Goal: Task Accomplishment & Management: Manage account settings

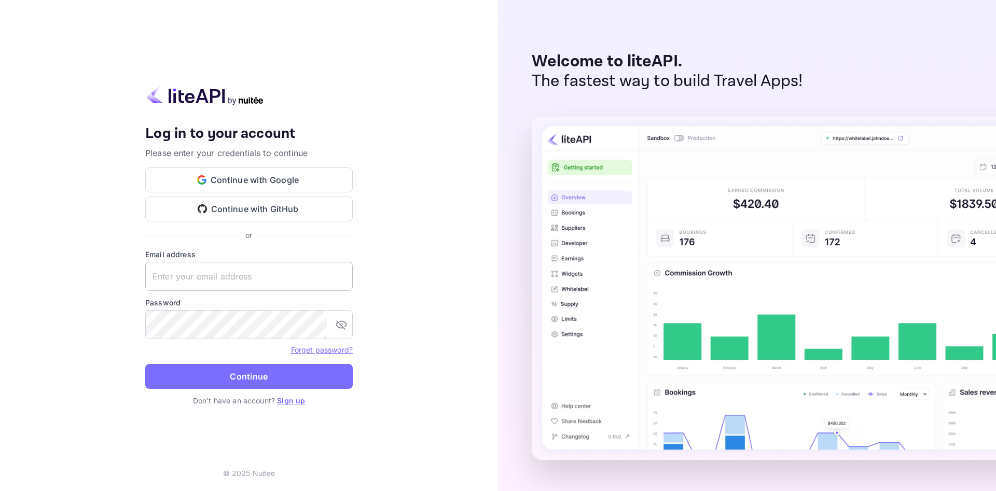
click at [214, 279] on input "text" at bounding box center [249, 276] width 208 height 29
paste input "[EMAIL_ADDRESS][DOMAIN_NAME]"
type input "[EMAIL_ADDRESS][DOMAIN_NAME]"
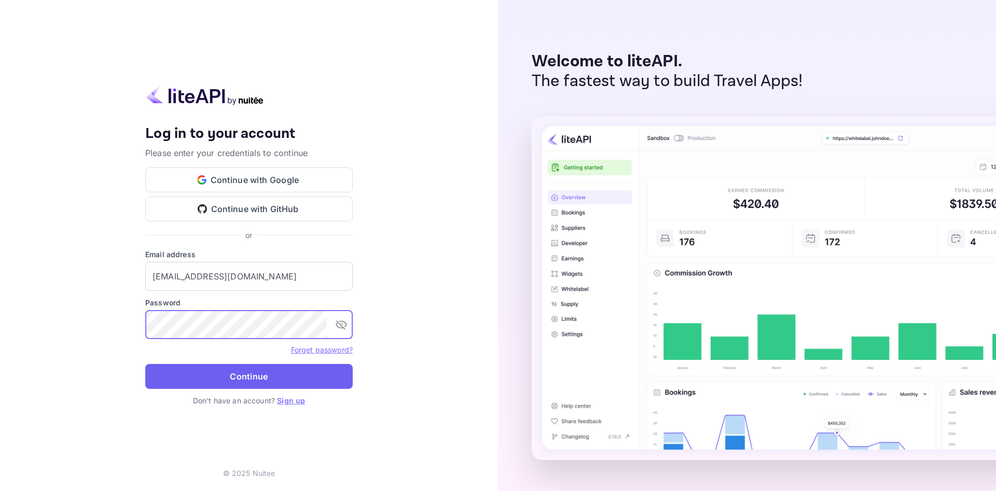
click at [241, 373] on button "Continue" at bounding box center [249, 376] width 208 height 25
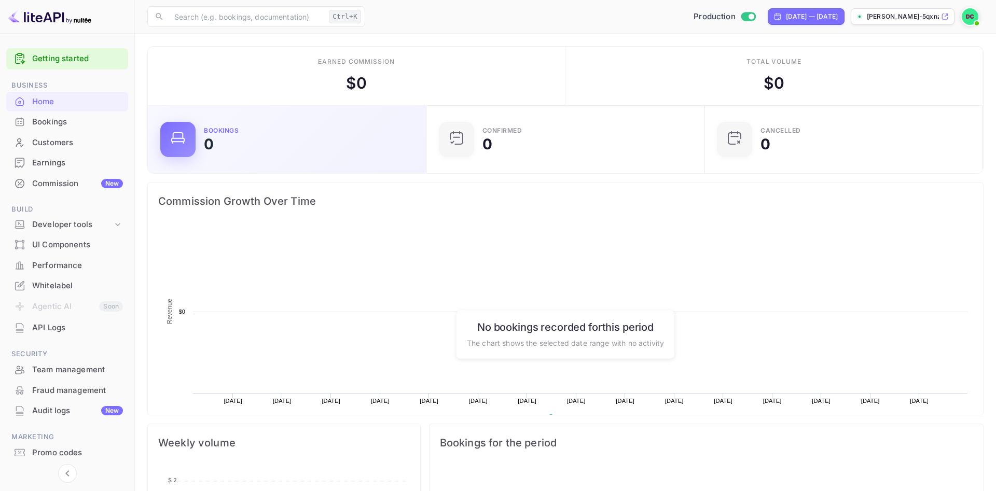
scroll to position [169, 272]
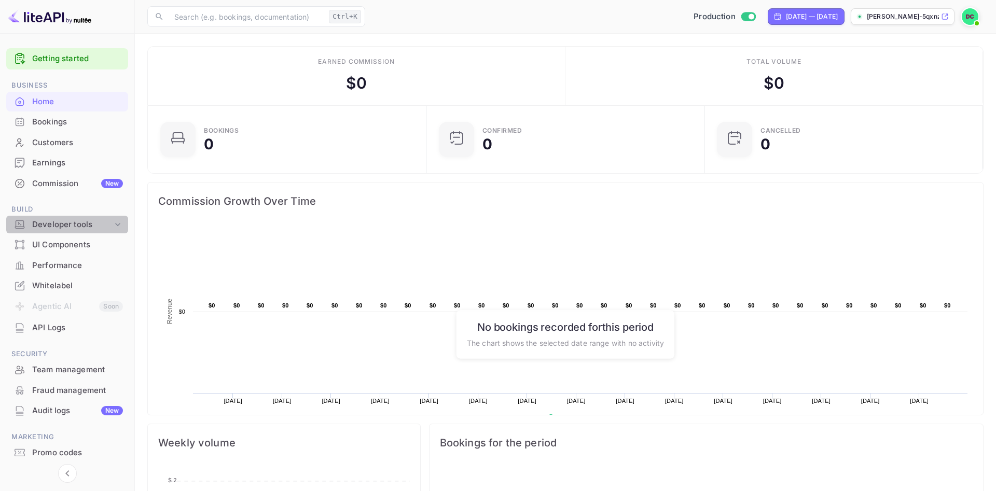
click at [119, 227] on icon at bounding box center [118, 225] width 10 height 10
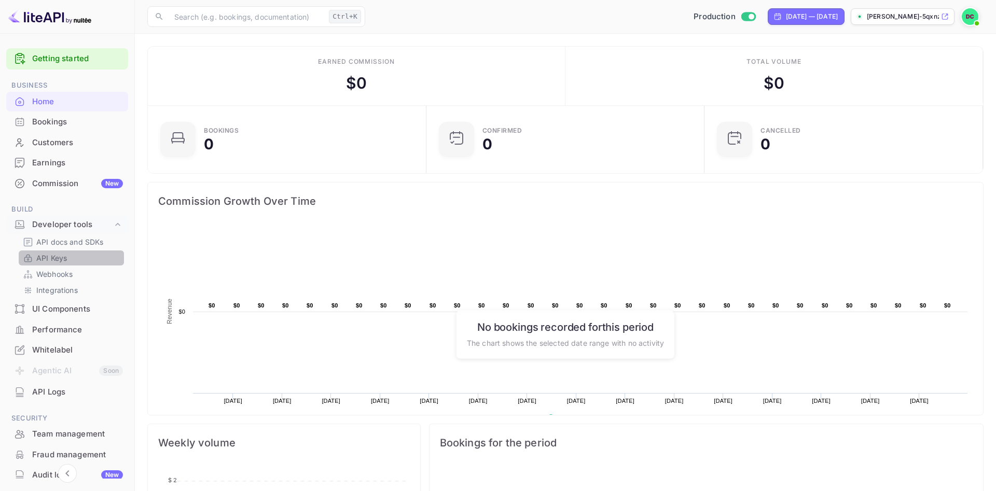
click at [53, 257] on p "API Keys" at bounding box center [51, 258] width 31 height 11
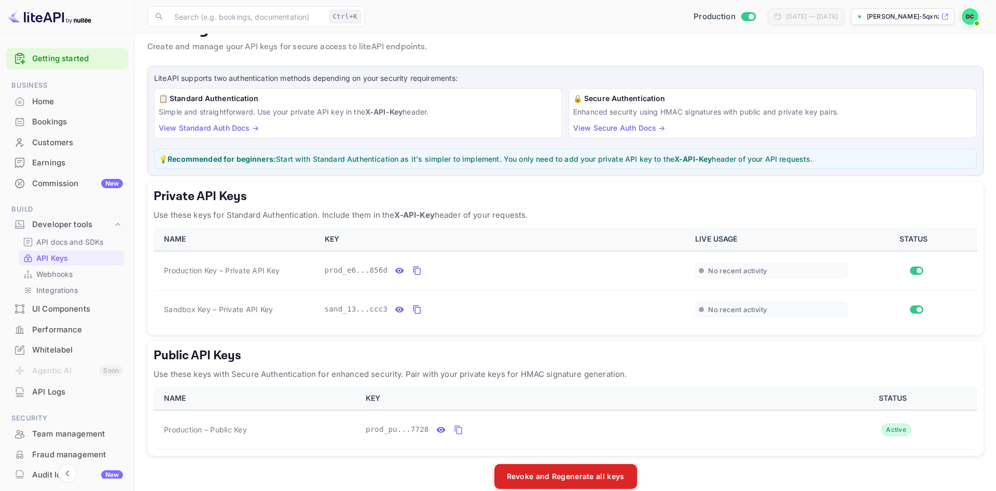
scroll to position [43, 0]
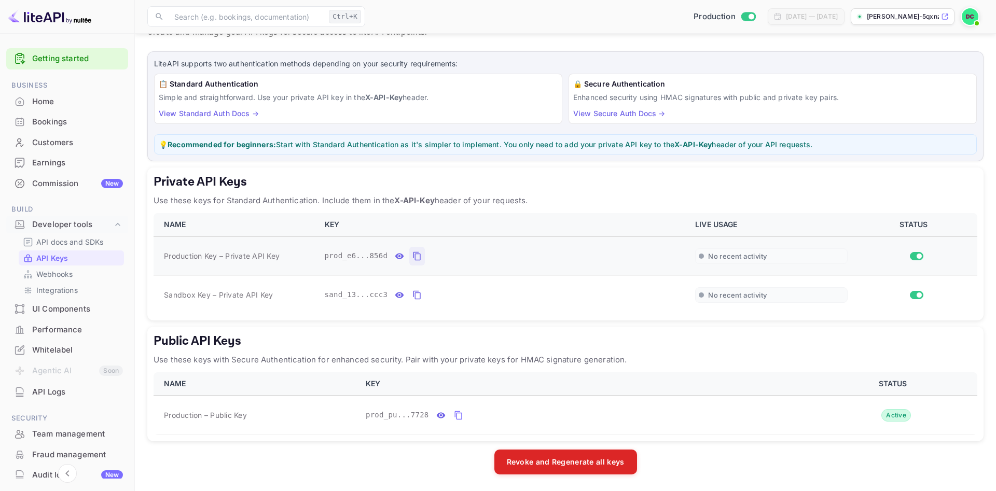
click at [414, 260] on icon "private api keys table" at bounding box center [417, 256] width 7 height 9
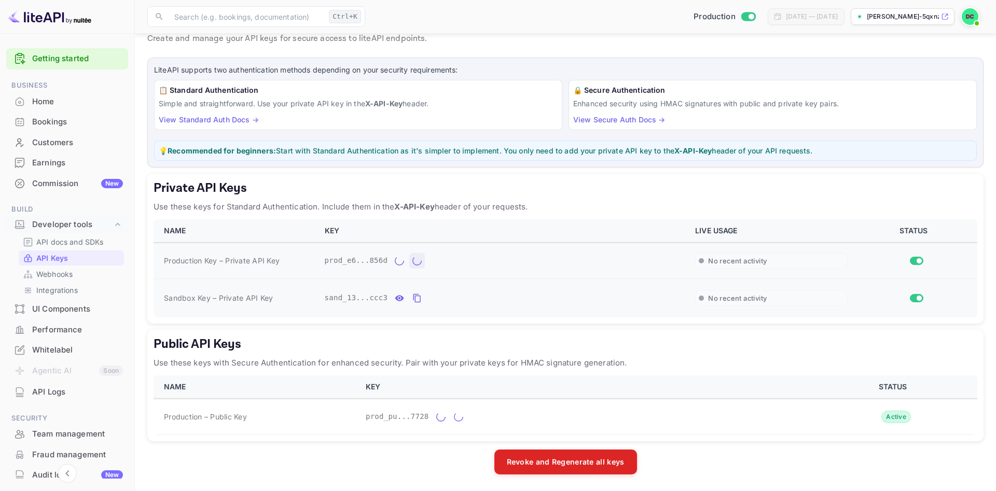
scroll to position [36, 0]
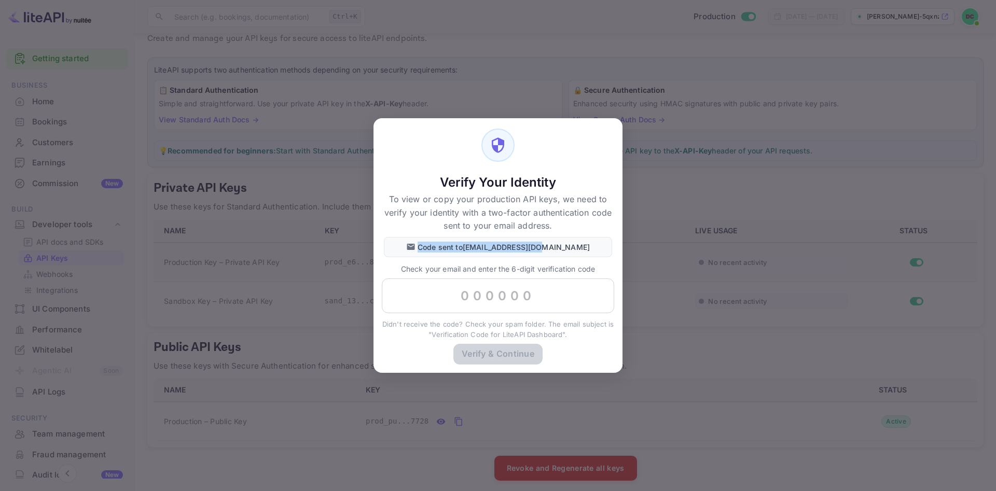
drag, startPoint x: 443, startPoint y: 248, endPoint x: 584, endPoint y: 250, distance: 141.2
click at [584, 250] on div "Code sent to [EMAIL_ADDRESS][DOMAIN_NAME]" at bounding box center [498, 247] width 228 height 20
copy p "Code sent to [EMAIL_ADDRESS][DOMAIN_NAME]"
click at [681, 375] on div "Verify Your Identity To view or copy your production API keys, we need to verif…" at bounding box center [498, 245] width 996 height 491
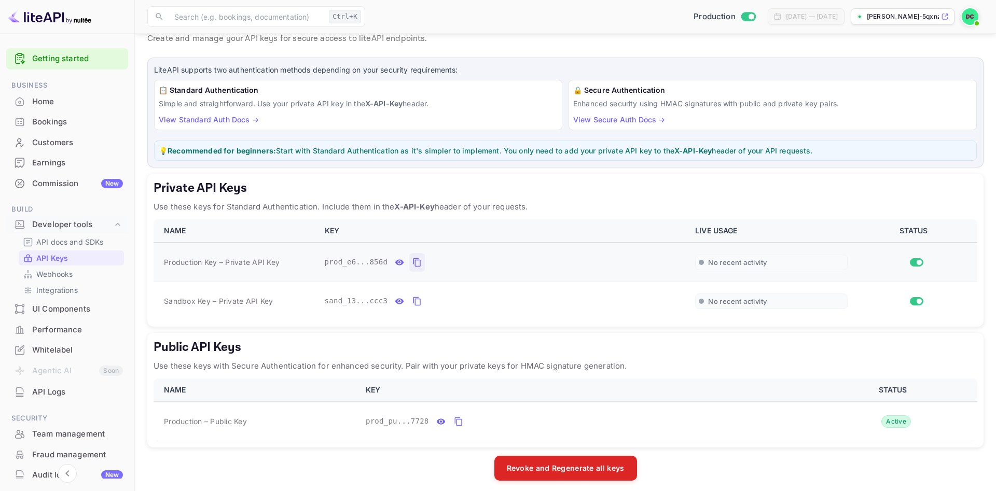
click at [968, 23] on img at bounding box center [970, 16] width 17 height 17
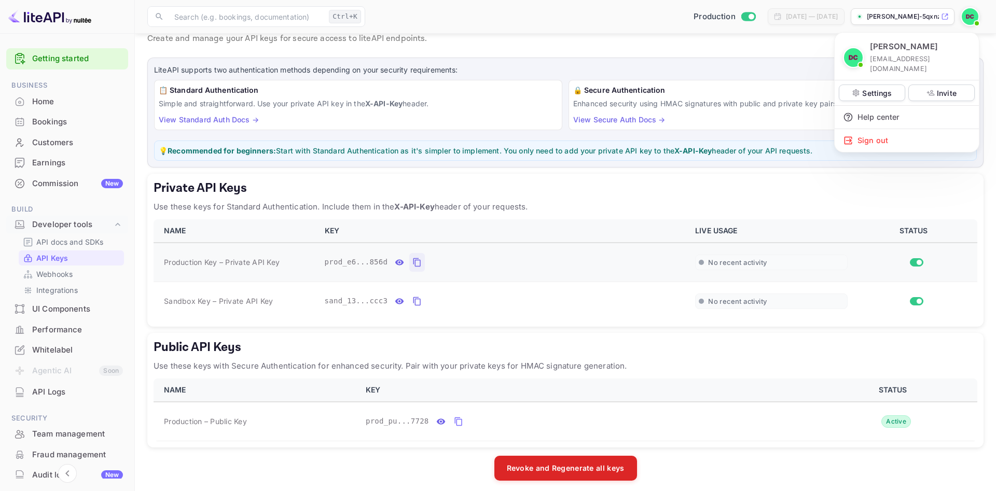
click at [781, 42] on div at bounding box center [498, 245] width 996 height 491
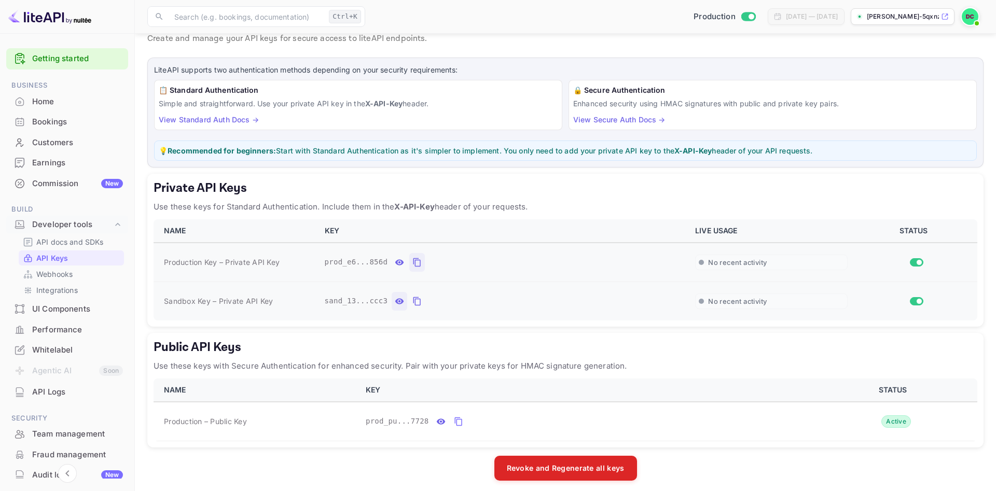
click at [395, 301] on icon "private api keys table" at bounding box center [399, 301] width 9 height 6
drag, startPoint x: 326, startPoint y: 301, endPoint x: 492, endPoint y: 303, distance: 166.1
click at [492, 303] on span "sand_132a8097-dba3-4d71-8bdc-208e14e7ccc3" at bounding box center [417, 301] width 185 height 11
copy span "sand_132a8097-dba3-4d71-8bdc-208e14e7ccc3"
click at [398, 264] on icon "private api keys table" at bounding box center [399, 262] width 9 height 6
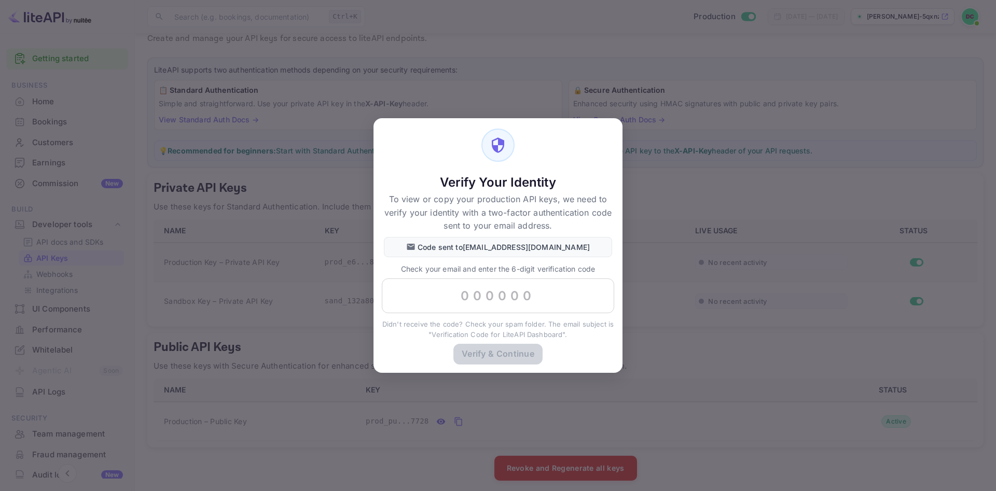
click at [679, 369] on div "Verify Your Identity To view or copy your production API keys, we need to verif…" at bounding box center [498, 245] width 996 height 491
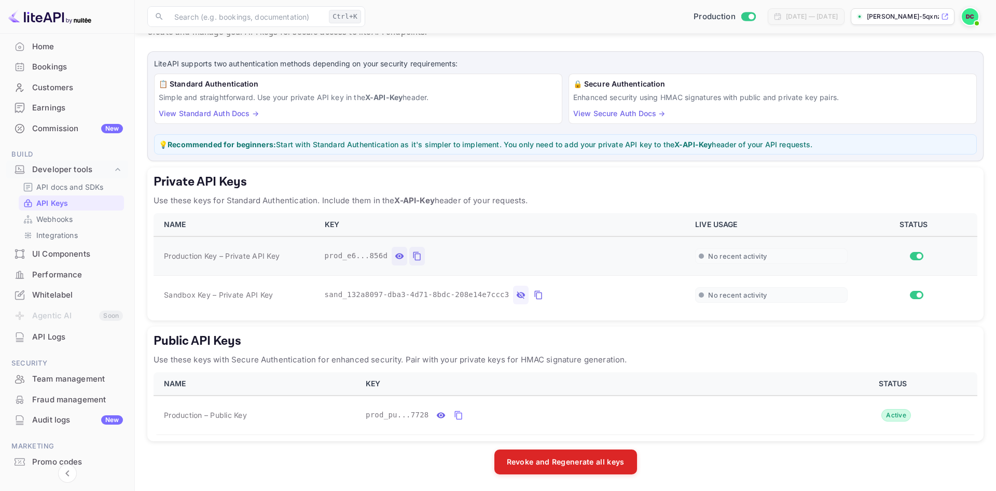
scroll to position [32, 0]
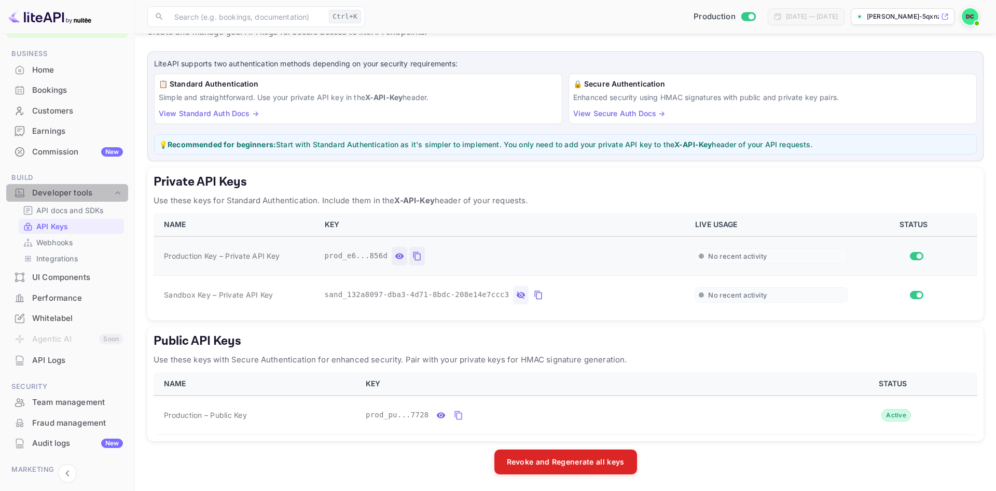
click at [110, 196] on div "Developer tools" at bounding box center [72, 193] width 80 height 12
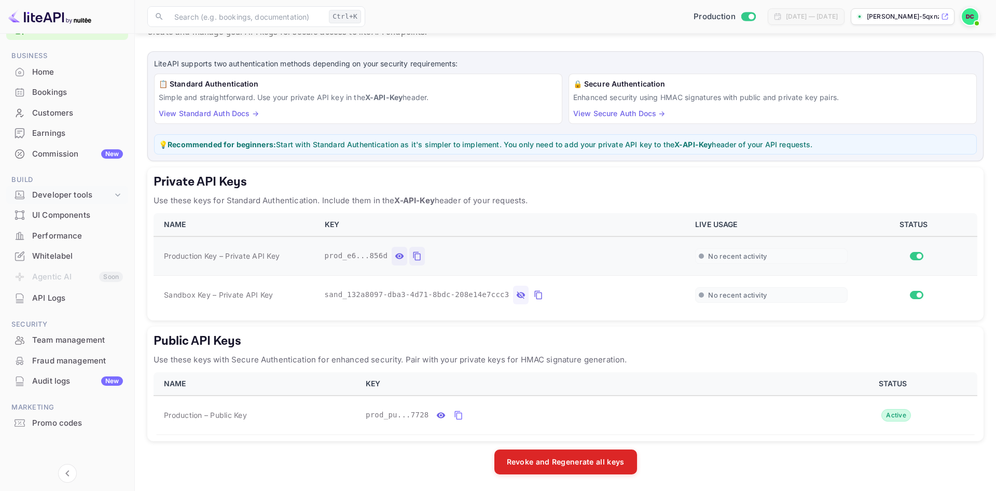
scroll to position [30, 0]
click at [88, 93] on div "Bookings" at bounding box center [77, 93] width 91 height 12
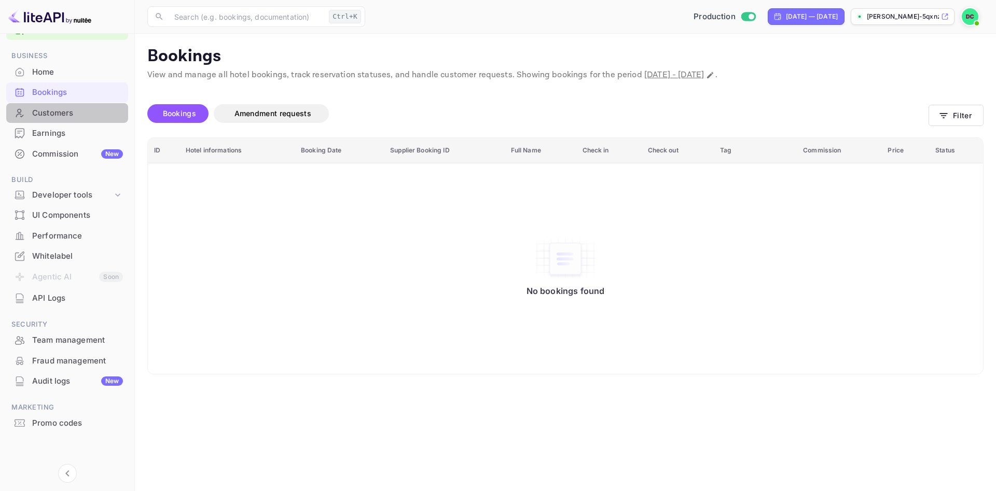
click at [79, 109] on div "Customers" at bounding box center [77, 113] width 91 height 12
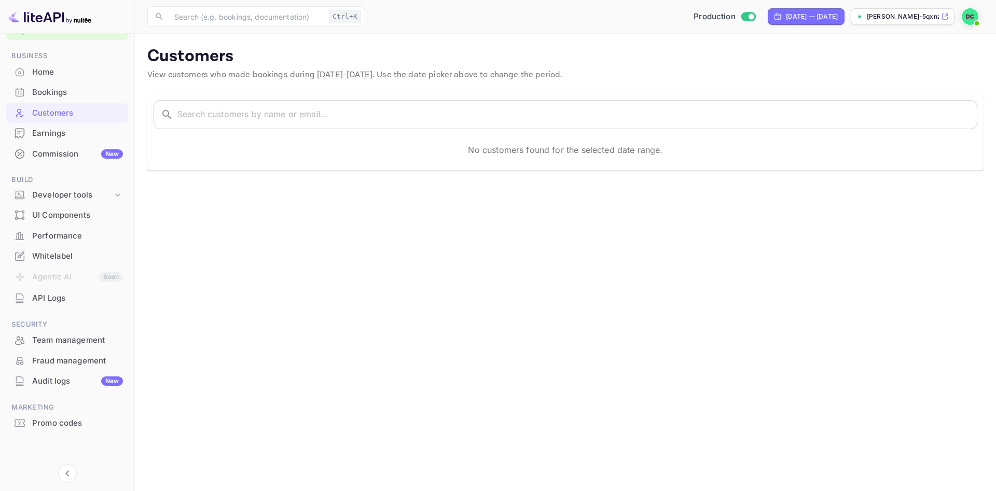
click at [71, 71] on div "Home" at bounding box center [77, 72] width 91 height 12
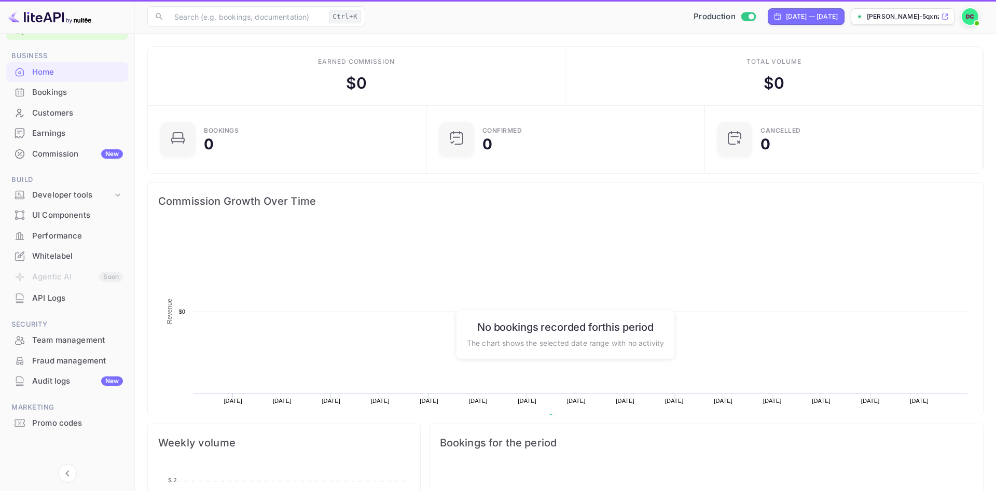
scroll to position [1, 1]
